Goal: Subscribe to service/newsletter

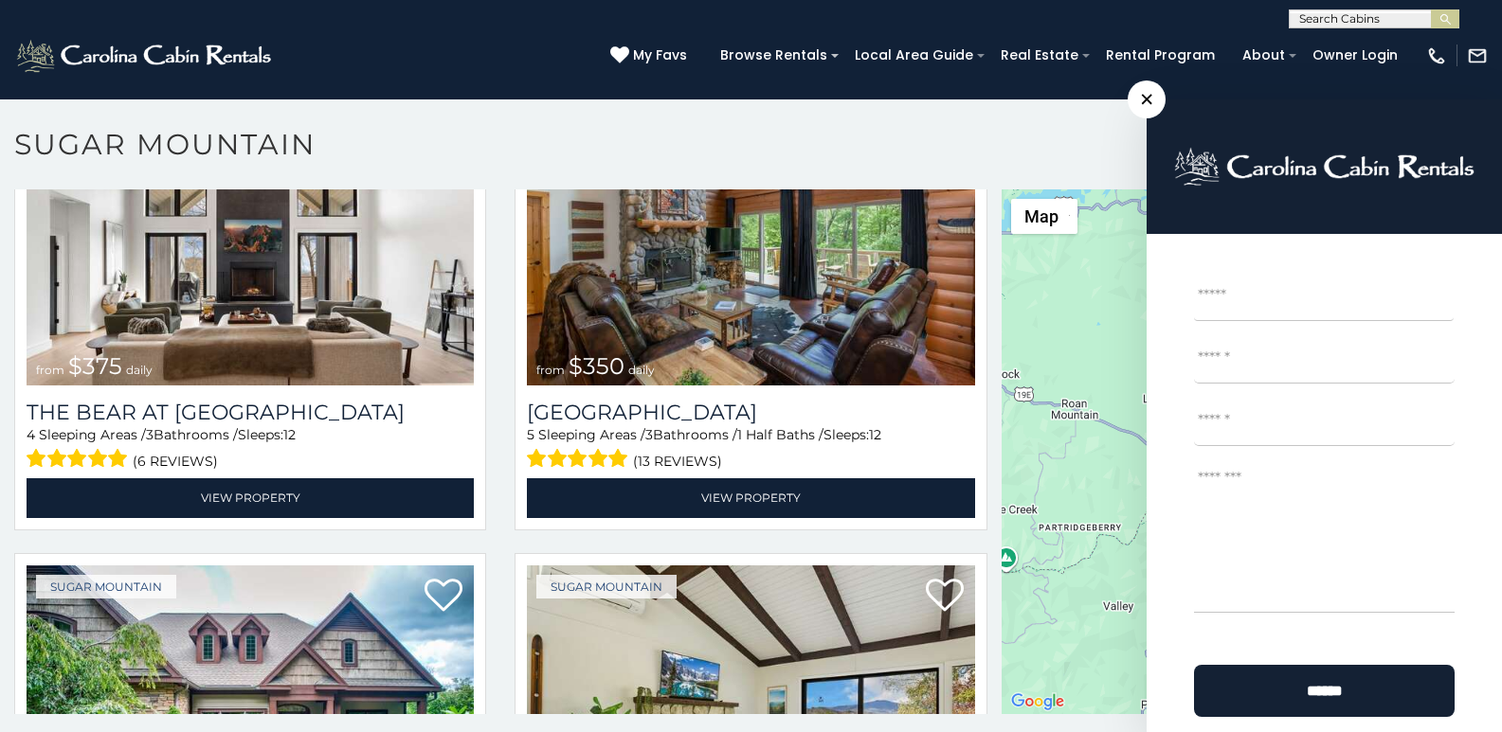
scroll to position [8, 0]
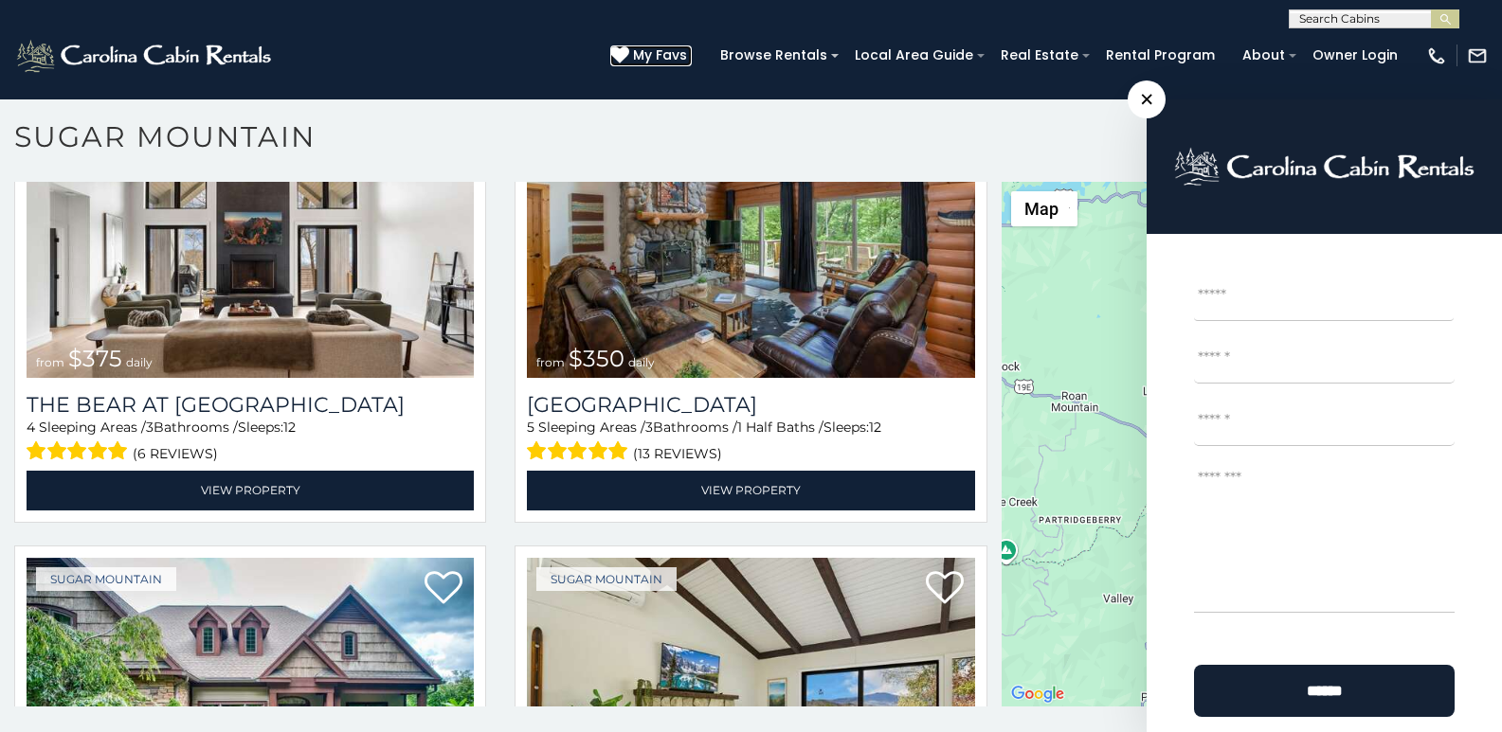
click at [629, 45] on icon at bounding box center [619, 54] width 19 height 19
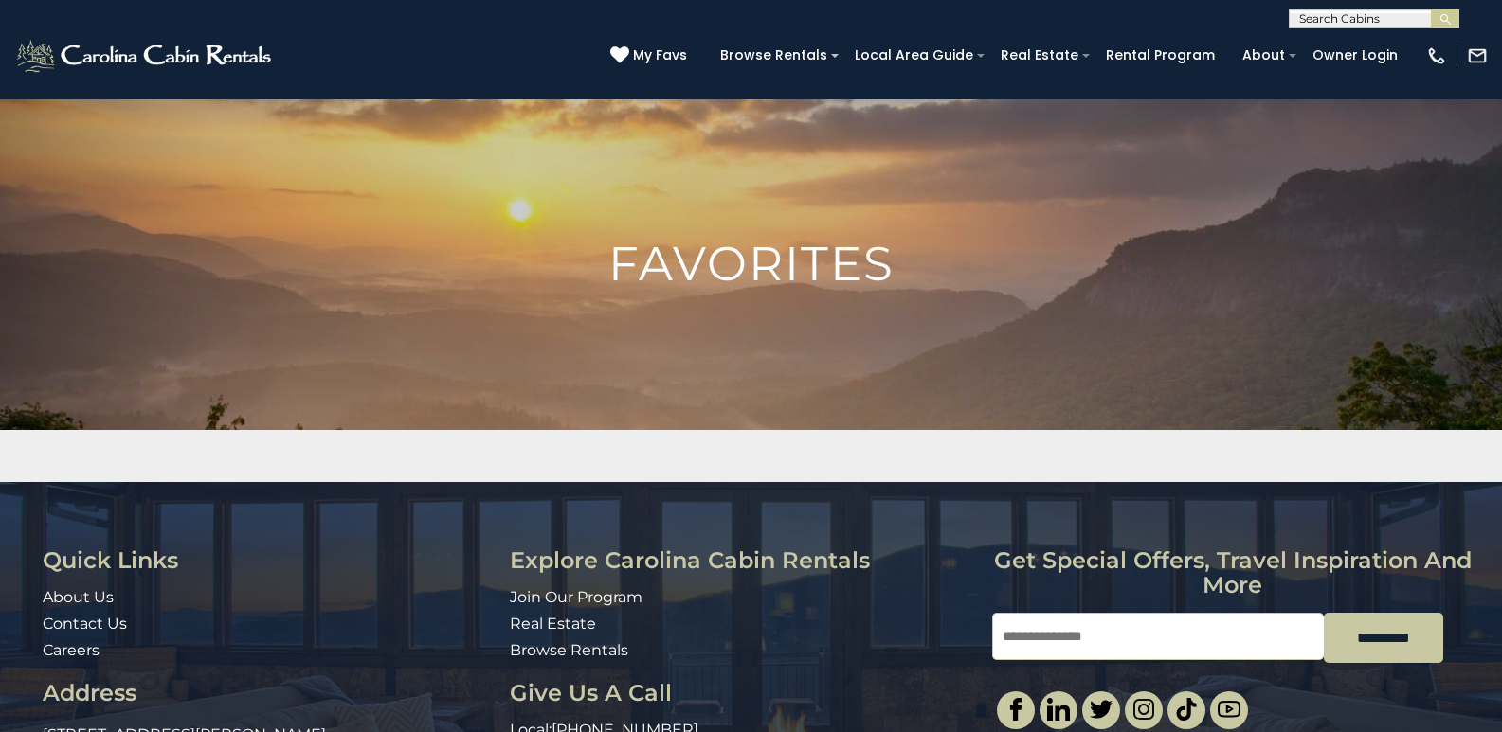
click at [1024, 613] on input "Email" at bounding box center [1158, 636] width 332 height 47
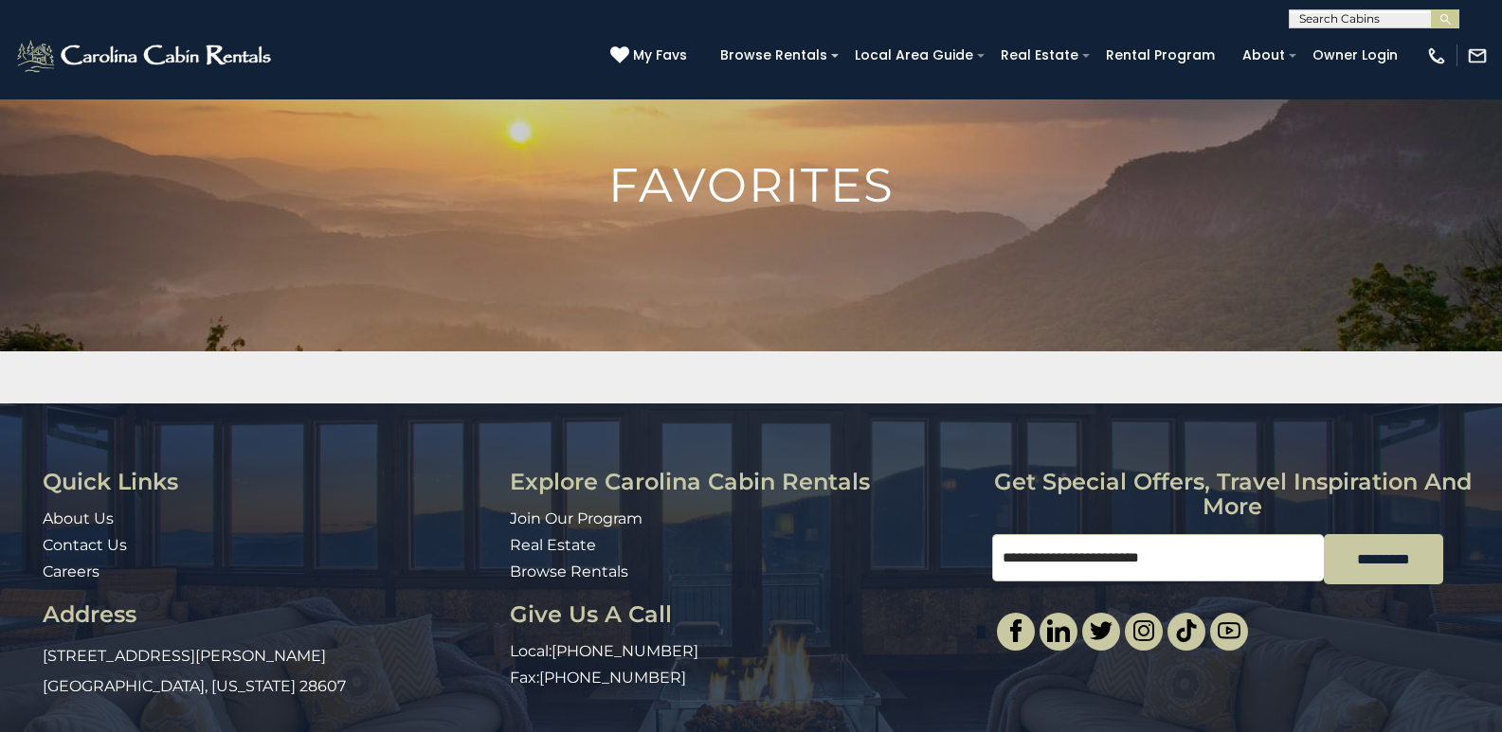
scroll to position [148, 0]
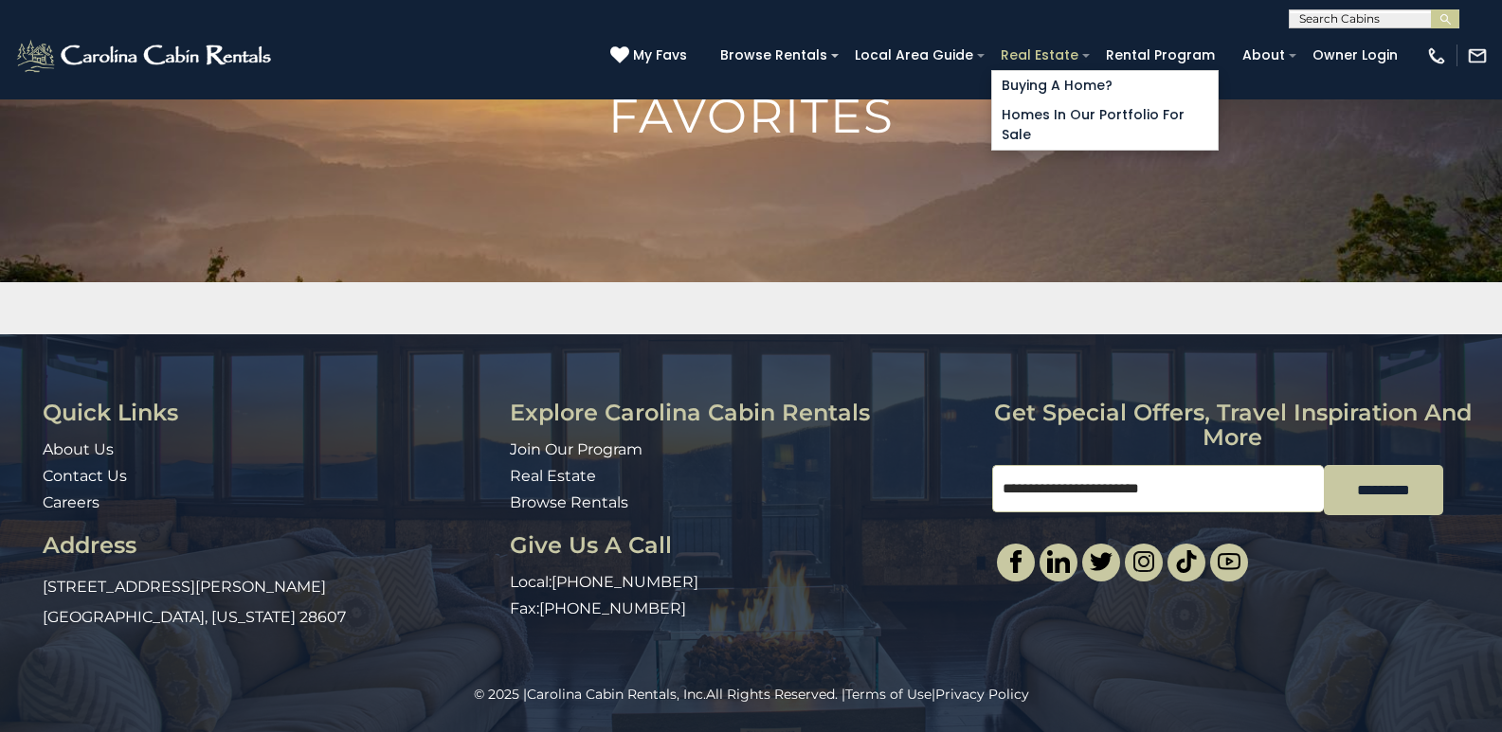
type input "**********"
click at [1073, 46] on link "Real Estate" at bounding box center [1039, 55] width 97 height 29
